Goal: Task Accomplishment & Management: Use online tool/utility

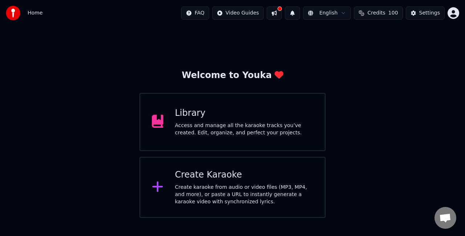
click at [247, 182] on div "Create Karaoke Create karaoke from audio or video files (MP3, MP4, and more), o…" at bounding box center [244, 187] width 138 height 36
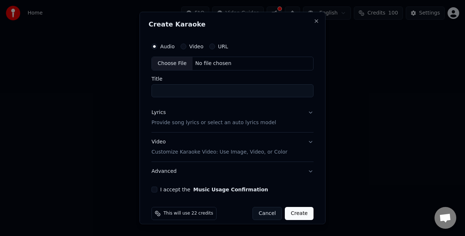
click at [175, 60] on div "Choose File" at bounding box center [172, 63] width 41 height 13
type input "**********"
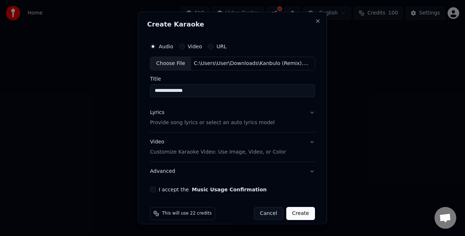
click at [273, 122] on button "Lyrics Provide song lyrics or select an auto lyrics model" at bounding box center [232, 117] width 165 height 29
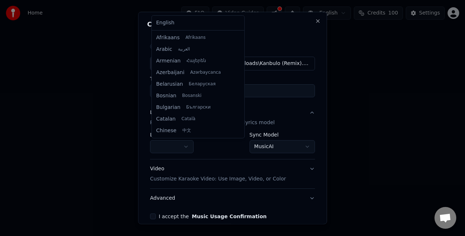
click at [182, 147] on body "**********" at bounding box center [232, 109] width 465 height 218
click at [182, 146] on body "**********" at bounding box center [232, 109] width 465 height 218
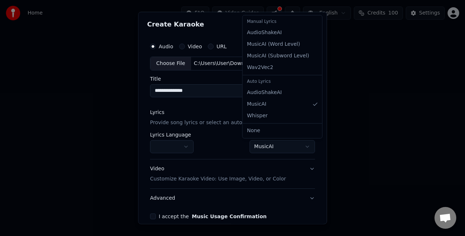
click at [275, 144] on body "**********" at bounding box center [232, 109] width 465 height 218
select select "**********"
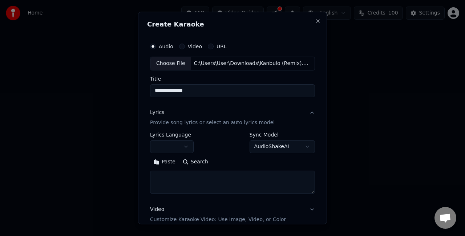
click at [202, 175] on textarea at bounding box center [232, 181] width 165 height 23
paste textarea "**********"
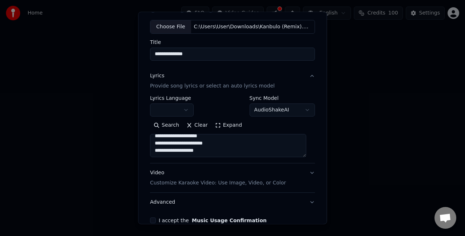
scroll to position [73, 0]
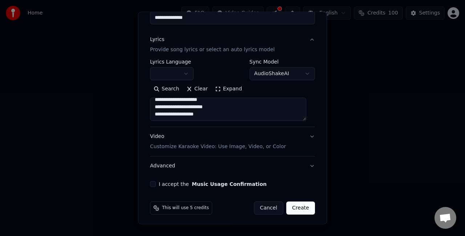
type textarea "**********"
drag, startPoint x: 153, startPoint y: 182, endPoint x: 169, endPoint y: 176, distance: 17.0
click at [154, 181] on button "I accept the Music Usage Confirmation" at bounding box center [153, 184] width 6 height 6
click at [291, 145] on button "Video Customize Karaoke Video: Use Image, Video, or Color" at bounding box center [232, 141] width 165 height 29
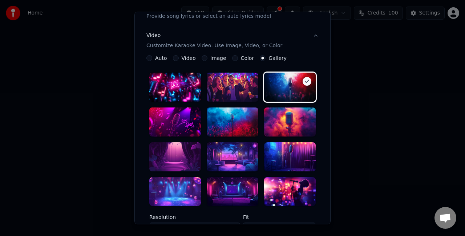
scroll to position [145, 0]
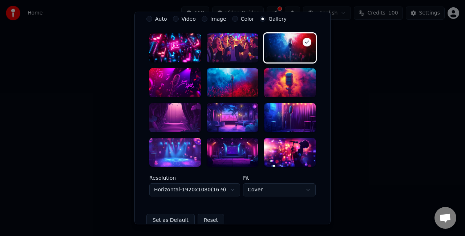
click at [170, 122] on div at bounding box center [175, 117] width 52 height 29
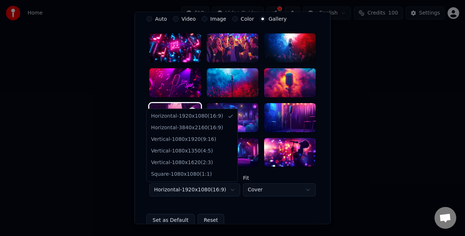
click at [229, 190] on body "**********" at bounding box center [232, 109] width 465 height 218
select select "*********"
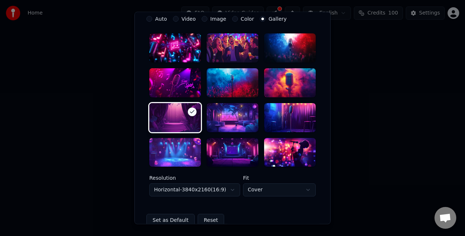
click at [278, 194] on body "**********" at bounding box center [232, 109] width 465 height 218
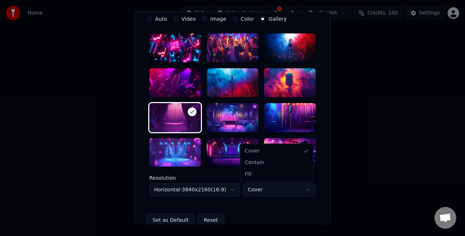
select select "****"
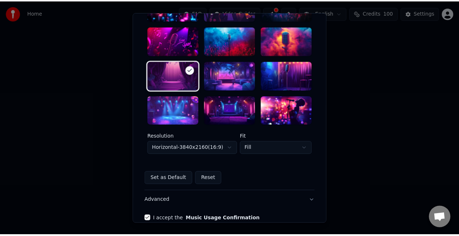
scroll to position [224, 0]
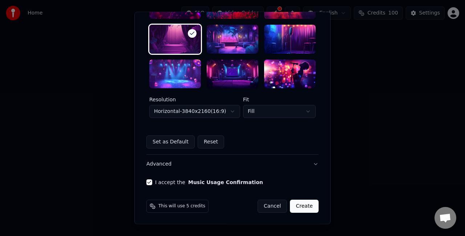
click at [308, 204] on button "Create" at bounding box center [304, 206] width 29 height 13
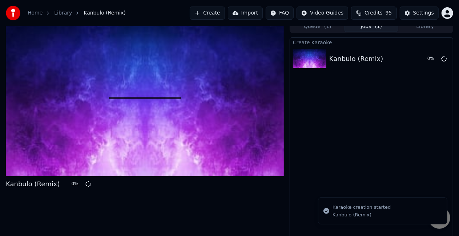
scroll to position [8, 0]
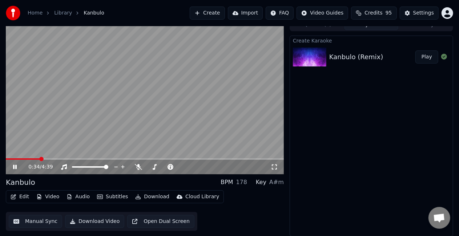
click at [26, 222] on button "Manual Sync" at bounding box center [35, 221] width 53 height 13
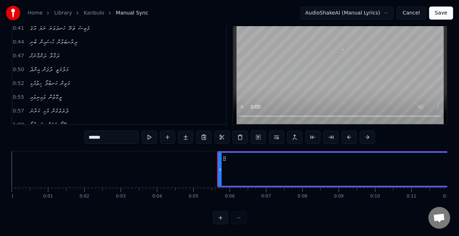
scroll to position [37, 0]
click at [220, 153] on div at bounding box center [220, 169] width 3 height 33
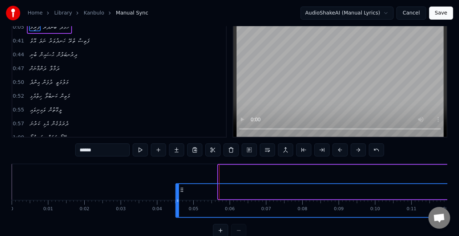
scroll to position [18, 0]
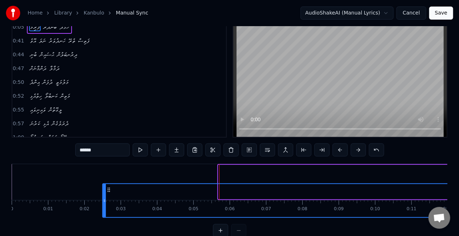
drag, startPoint x: 225, startPoint y: 190, endPoint x: 110, endPoint y: 156, distance: 120.3
click at [110, 156] on div "0:05 ފުރިމަ ބަނދަރު ހޮޅުދޫ 0:41 އޮވެ ނަލަ ހަނދުވަރު ތެރޭ ފަތިސް 0:44 ބުނި ޙުސައ…" at bounding box center [230, 129] width 436 height 218
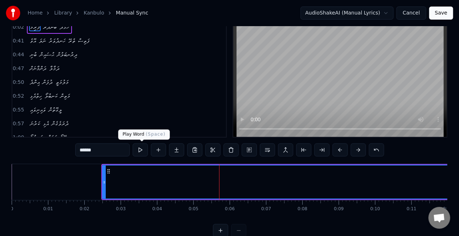
click at [134, 152] on button at bounding box center [140, 149] width 15 height 13
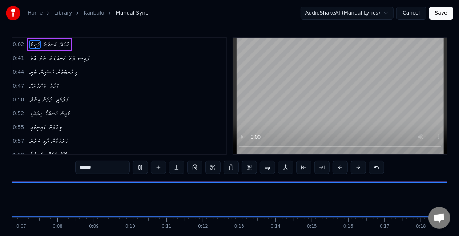
scroll to position [0, 0]
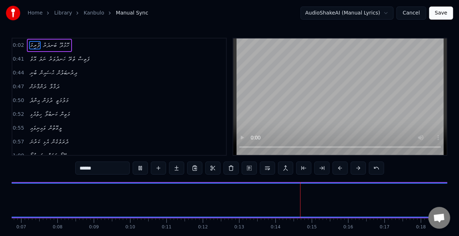
click at [133, 162] on button at bounding box center [140, 168] width 15 height 13
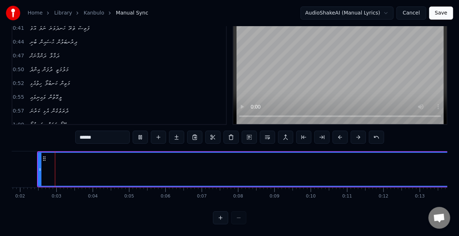
scroll to position [0, 60]
click at [133, 131] on button at bounding box center [140, 137] width 15 height 13
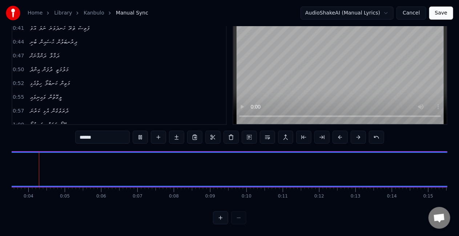
scroll to position [0, 109]
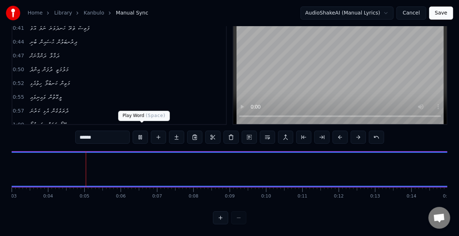
click at [141, 131] on button at bounding box center [140, 137] width 15 height 13
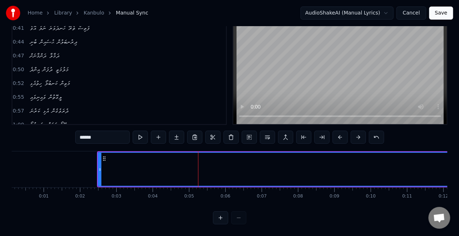
scroll to position [0, 0]
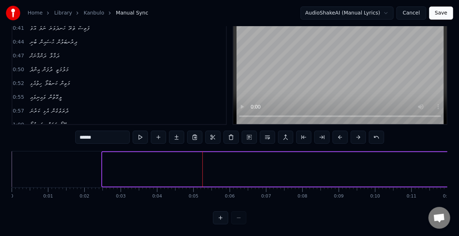
drag, startPoint x: 105, startPoint y: 168, endPoint x: 450, endPoint y: 151, distance: 345.9
click at [450, 151] on div "Home Library Kanbulo Manual Sync AudioShakeAI (Manual Lyrics) Cancel Save 0:02 …" at bounding box center [229, 96] width 459 height 255
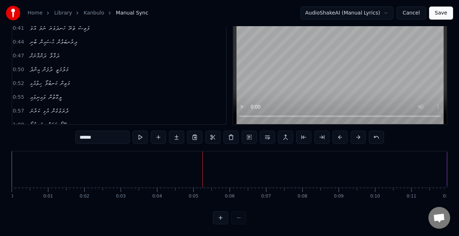
click at [133, 131] on button at bounding box center [140, 137] width 15 height 13
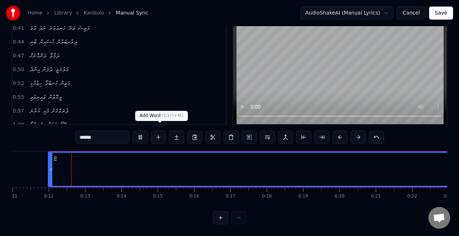
scroll to position [0, 399]
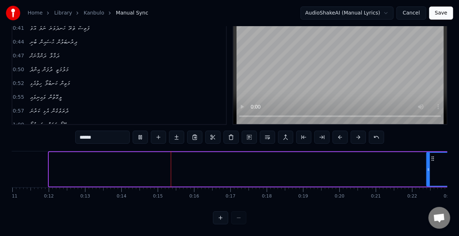
drag, startPoint x: 50, startPoint y: 163, endPoint x: 427, endPoint y: 146, distance: 377.8
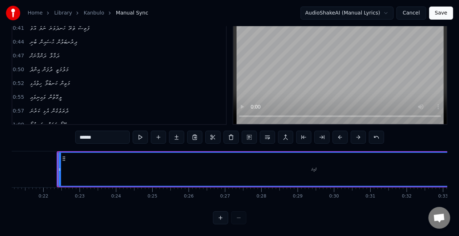
scroll to position [0, 777]
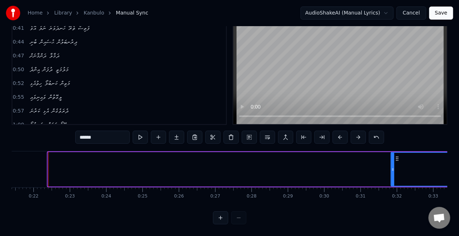
drag, startPoint x: 49, startPoint y: 165, endPoint x: 392, endPoint y: 163, distance: 342.9
click at [392, 167] on icon at bounding box center [392, 170] width 3 height 6
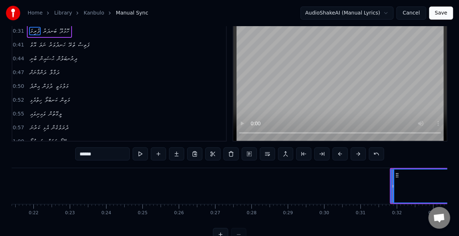
scroll to position [0, 0]
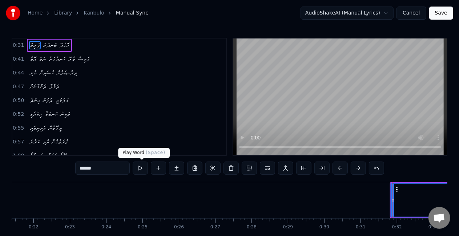
click at [142, 169] on button at bounding box center [140, 168] width 15 height 13
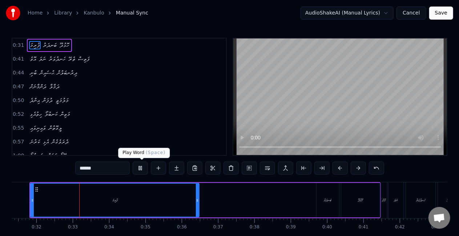
scroll to position [0, 1145]
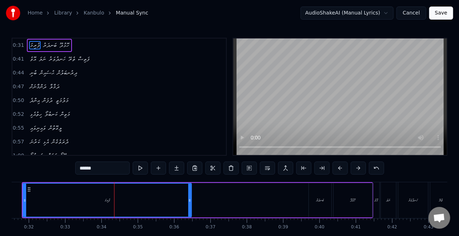
click at [133, 162] on button at bounding box center [140, 168] width 15 height 13
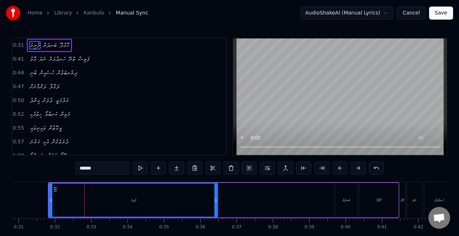
click at [133, 162] on button at bounding box center [140, 168] width 15 height 13
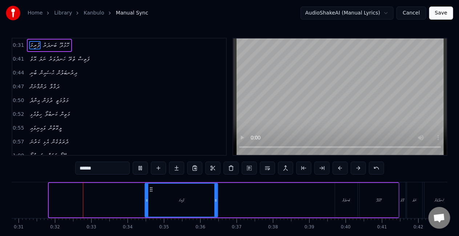
drag, startPoint x: 51, startPoint y: 204, endPoint x: 147, endPoint y: 204, distance: 95.9
click at [147, 204] on div at bounding box center [146, 200] width 3 height 33
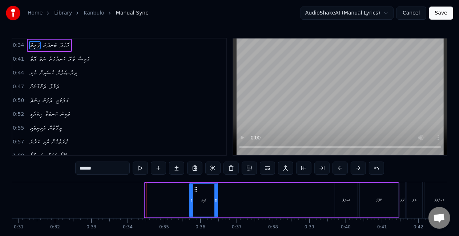
drag, startPoint x: 146, startPoint y: 198, endPoint x: 191, endPoint y: 200, distance: 44.7
click at [191, 200] on icon at bounding box center [191, 201] width 3 height 6
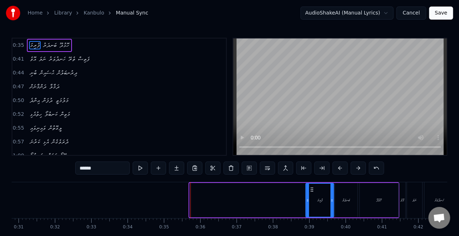
drag, startPoint x: 196, startPoint y: 190, endPoint x: 312, endPoint y: 190, distance: 115.9
click at [312, 190] on icon at bounding box center [312, 190] width 6 height 6
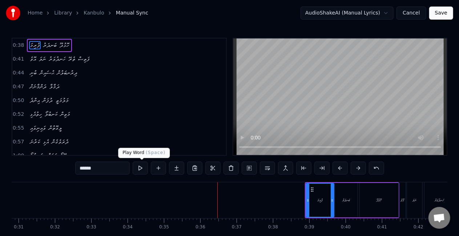
click at [140, 168] on button at bounding box center [140, 168] width 15 height 13
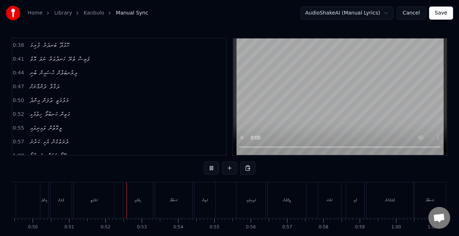
scroll to position [0, 1855]
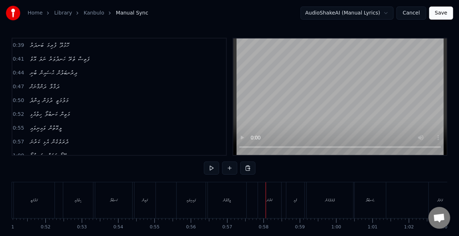
click at [437, 13] on button "Save" at bounding box center [441, 13] width 24 height 13
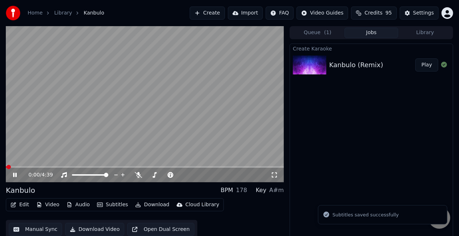
click at [30, 167] on span at bounding box center [145, 166] width 278 height 1
click at [84, 134] on video at bounding box center [145, 104] width 278 height 156
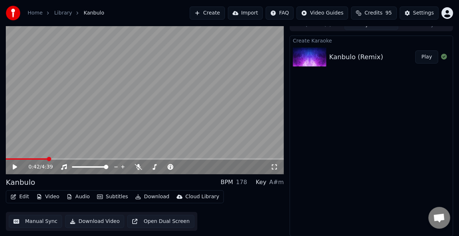
click at [41, 219] on button "Manual Sync" at bounding box center [35, 221] width 53 height 13
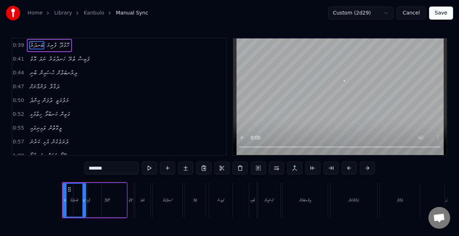
scroll to position [0, 1405]
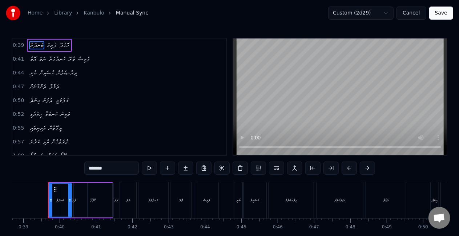
click at [73, 199] on div "ހޮޅުދޫ" at bounding box center [92, 200] width 39 height 35
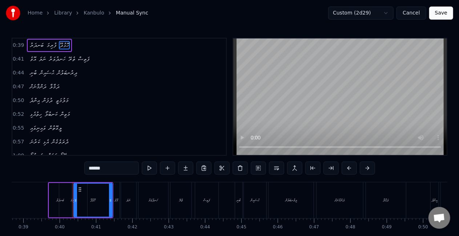
click at [54, 192] on div "ބަނދަރު" at bounding box center [60, 200] width 23 height 35
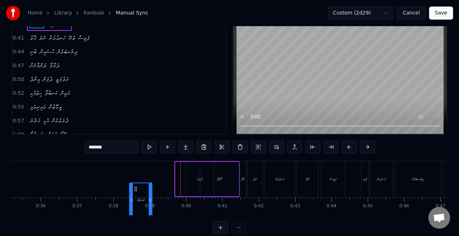
scroll to position [21, 0]
drag, startPoint x: 55, startPoint y: 189, endPoint x: 134, endPoint y: 185, distance: 79.3
click at [134, 185] on div "ބަނދަރު" at bounding box center [140, 200] width 22 height 33
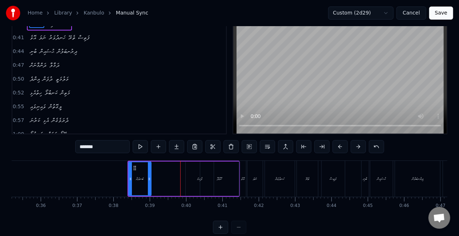
click at [193, 177] on div "ފުރިމަ" at bounding box center [200, 179] width 28 height 35
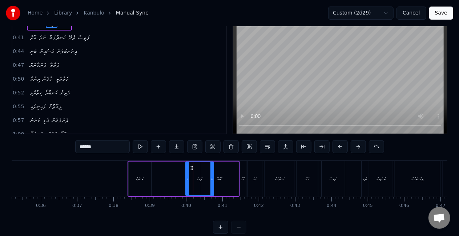
scroll to position [0, 0]
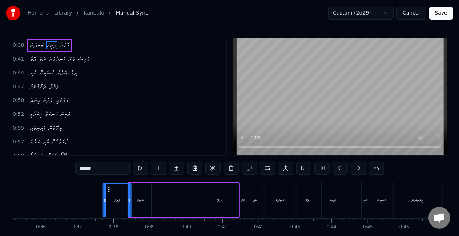
drag, startPoint x: 191, startPoint y: 190, endPoint x: 108, endPoint y: 190, distance: 83.2
click at [108, 190] on icon at bounding box center [109, 190] width 6 height 6
click at [138, 194] on div "ބަނދަރު" at bounding box center [140, 200] width 23 height 35
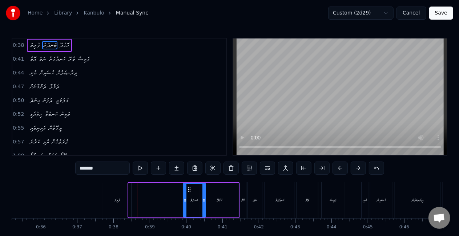
drag, startPoint x: 134, startPoint y: 189, endPoint x: 189, endPoint y: 189, distance: 54.9
click at [189, 189] on icon at bounding box center [189, 190] width 6 height 6
click at [116, 194] on div "ފުރިމަ" at bounding box center [117, 200] width 28 height 35
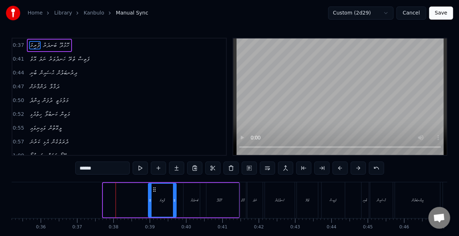
drag, startPoint x: 110, startPoint y: 190, endPoint x: 155, endPoint y: 189, distance: 45.1
click at [155, 189] on icon at bounding box center [154, 190] width 6 height 6
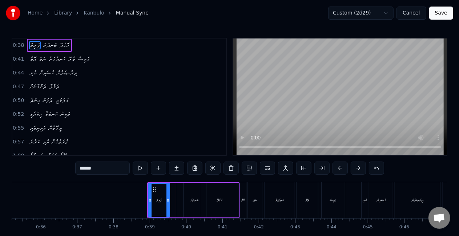
drag, startPoint x: 174, startPoint y: 199, endPoint x: 167, endPoint y: 198, distance: 6.6
click at [167, 198] on icon at bounding box center [167, 201] width 3 height 6
click at [187, 196] on div "ބަނދަރު" at bounding box center [194, 200] width 23 height 35
type input "*******"
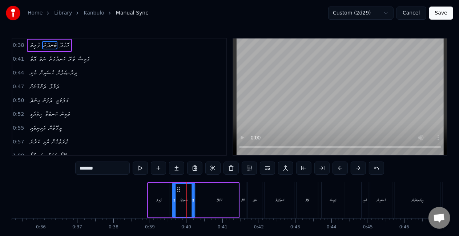
drag, startPoint x: 189, startPoint y: 190, endPoint x: 177, endPoint y: 190, distance: 11.3
click at [178, 190] on circle at bounding box center [178, 189] width 0 height 0
click at [142, 167] on button at bounding box center [140, 168] width 15 height 13
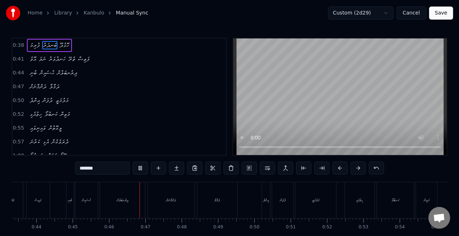
scroll to position [0, 1645]
click at [445, 12] on button "Save" at bounding box center [441, 13] width 24 height 13
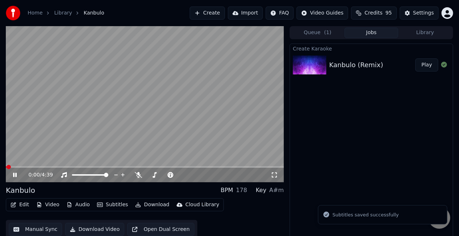
click at [25, 166] on video at bounding box center [145, 104] width 278 height 156
click at [28, 167] on span at bounding box center [145, 166] width 278 height 1
click at [70, 138] on video at bounding box center [145, 104] width 278 height 156
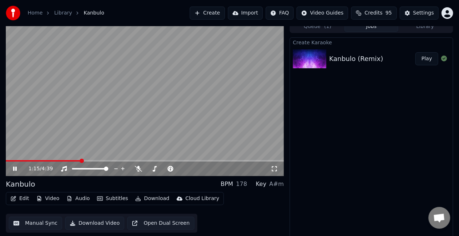
scroll to position [8, 0]
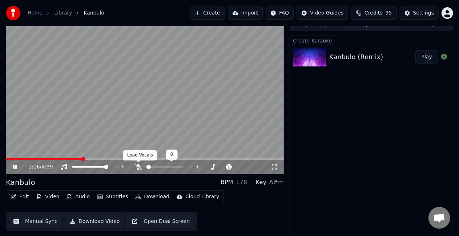
click at [137, 167] on icon at bounding box center [138, 167] width 7 height 6
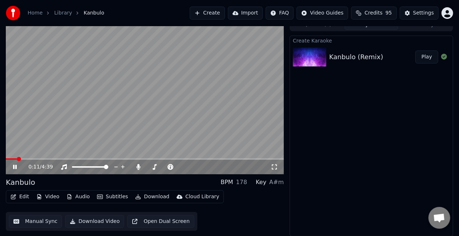
click at [17, 159] on span at bounding box center [11, 158] width 11 height 1
click at [36, 160] on div "0:11 / 4:39" at bounding box center [145, 167] width 278 height 15
click at [35, 158] on span at bounding box center [145, 158] width 278 height 1
click at [108, 120] on video at bounding box center [145, 96] width 278 height 156
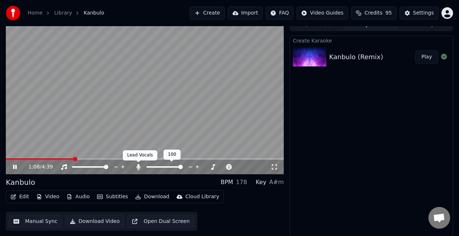
click at [135, 165] on icon at bounding box center [138, 167] width 7 height 6
click at [140, 164] on icon at bounding box center [138, 167] width 7 height 6
click at [25, 219] on button "Manual Sync" at bounding box center [35, 221] width 53 height 13
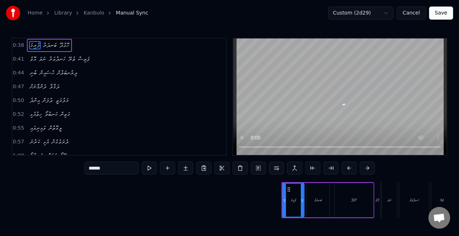
scroll to position [0, 1378]
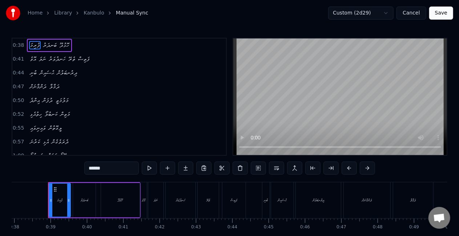
click at [63, 101] on span "މަލުމަތީ" at bounding box center [62, 100] width 15 height 8
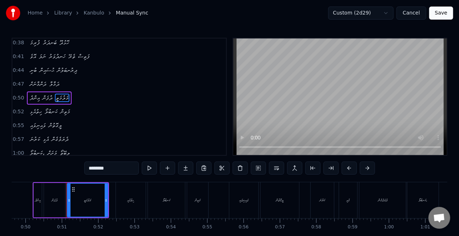
scroll to position [0, 1821]
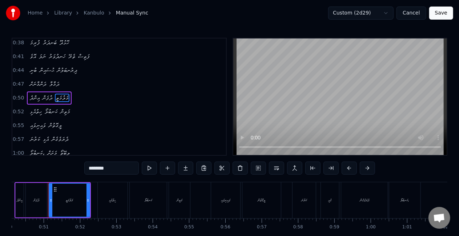
click at [98, 170] on input "********" at bounding box center [111, 168] width 54 height 13
click at [99, 171] on input "********" at bounding box center [111, 168] width 54 height 13
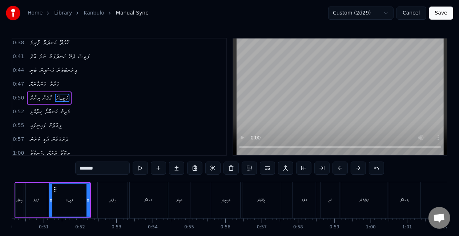
click at [86, 170] on input "*******" at bounding box center [102, 168] width 54 height 13
click at [87, 168] on input "******" at bounding box center [102, 168] width 54 height 13
click at [86, 168] on input "*******" at bounding box center [102, 168] width 54 height 13
click at [88, 167] on input "********" at bounding box center [102, 168] width 54 height 13
click at [89, 169] on input "*******" at bounding box center [102, 168] width 54 height 13
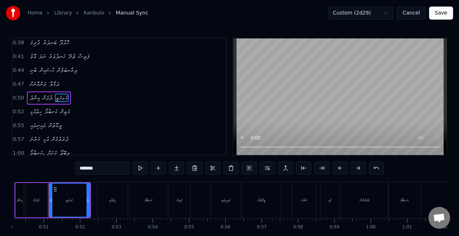
click at [87, 168] on input "*******" at bounding box center [102, 168] width 54 height 13
type input "********"
click at [139, 166] on button at bounding box center [140, 168] width 15 height 13
click at [446, 12] on button "Save" at bounding box center [441, 13] width 24 height 13
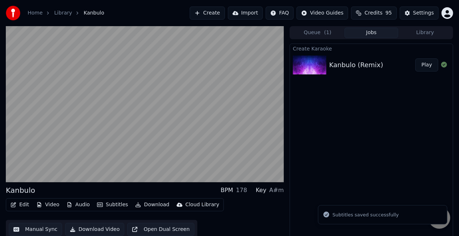
click at [331, 70] on div "Kanbulo (Remix)" at bounding box center [356, 65] width 54 height 10
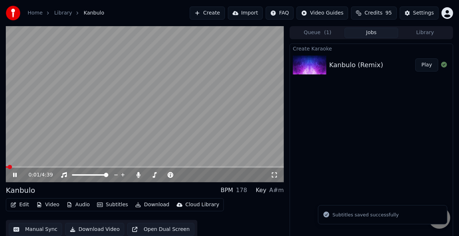
click at [44, 168] on span at bounding box center [145, 166] width 278 height 1
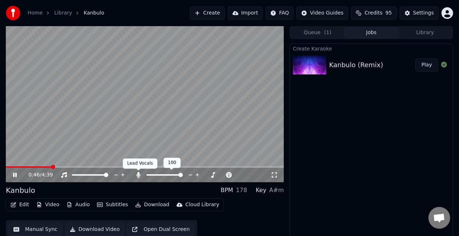
click at [140, 174] on icon at bounding box center [138, 175] width 7 height 6
click at [136, 175] on icon at bounding box center [138, 175] width 7 height 6
click at [101, 168] on div "1:27 / 4:39" at bounding box center [145, 175] width 278 height 15
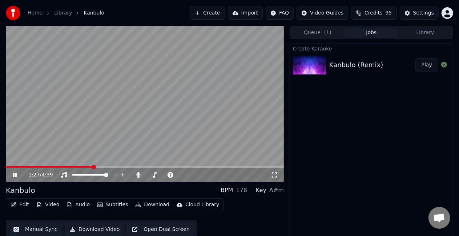
click at [102, 167] on span at bounding box center [145, 166] width 278 height 1
click at [109, 167] on span at bounding box center [145, 166] width 278 height 1
click at [137, 177] on icon at bounding box center [139, 175] width 4 height 6
click at [137, 168] on div "2:28 / 4:39" at bounding box center [145, 175] width 278 height 15
click at [135, 167] on span at bounding box center [70, 166] width 129 height 1
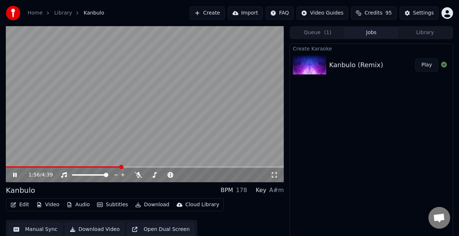
click at [121, 166] on span at bounding box center [63, 166] width 115 height 1
click at [138, 175] on icon at bounding box center [138, 175] width 7 height 6
click at [162, 166] on video at bounding box center [145, 104] width 278 height 156
click at [165, 167] on span at bounding box center [145, 166] width 278 height 1
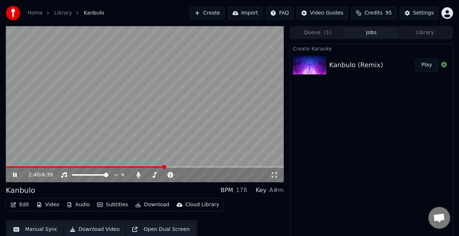
click at [185, 144] on video at bounding box center [145, 104] width 278 height 156
click at [227, 166] on span at bounding box center [145, 166] width 278 height 1
click at [13, 174] on icon at bounding box center [20, 175] width 17 height 6
click at [74, 228] on button "Download Video" at bounding box center [94, 229] width 59 height 13
